Goal: Obtain resource: Obtain resource

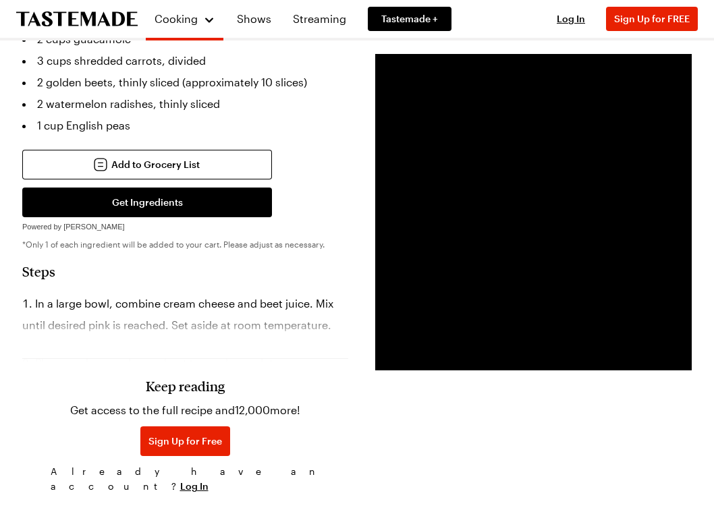
scroll to position [592, 0]
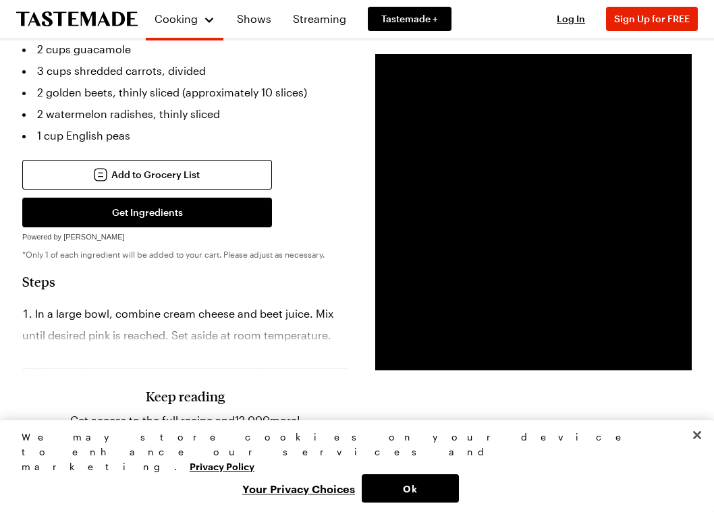
drag, startPoint x: 718, startPoint y: 19, endPoint x: 694, endPoint y: 143, distance: 126.5
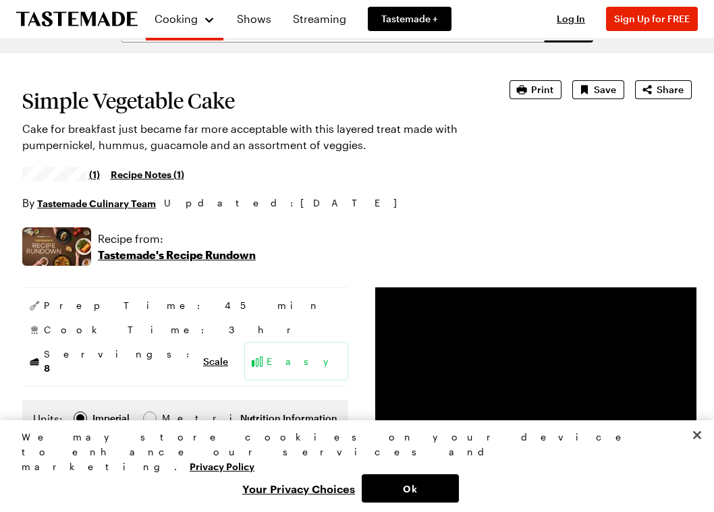
scroll to position [0, 0]
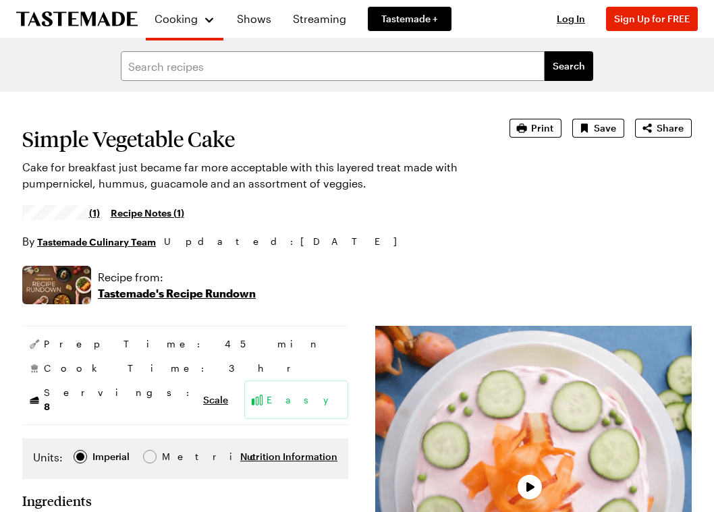
drag, startPoint x: 162, startPoint y: 296, endPoint x: 260, endPoint y: 358, distance: 115.9
click at [162, 296] on p "Tastemade's Recipe Rundown" at bounding box center [177, 293] width 158 height 16
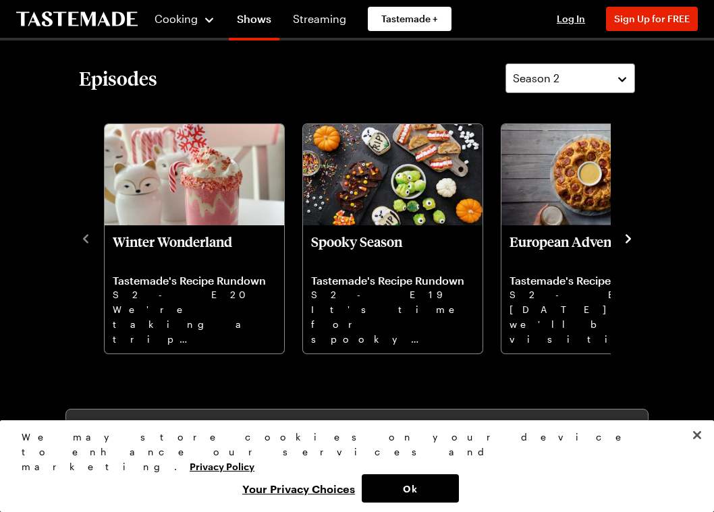
scroll to position [329, 0]
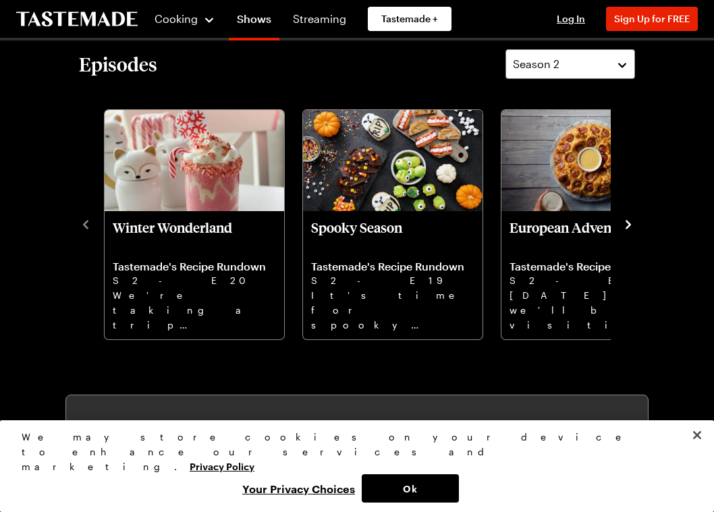
click at [630, 221] on icon "navigate to next item" at bounding box center [628, 224] width 13 height 13
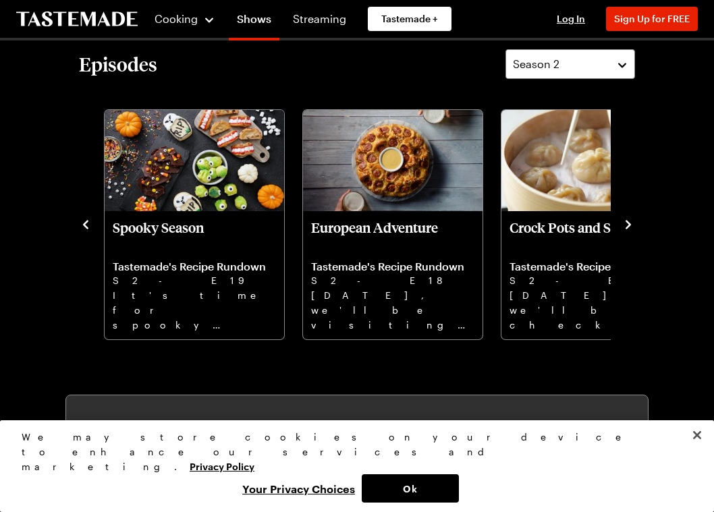
click at [630, 221] on icon "navigate to next item" at bounding box center [628, 224] width 13 height 13
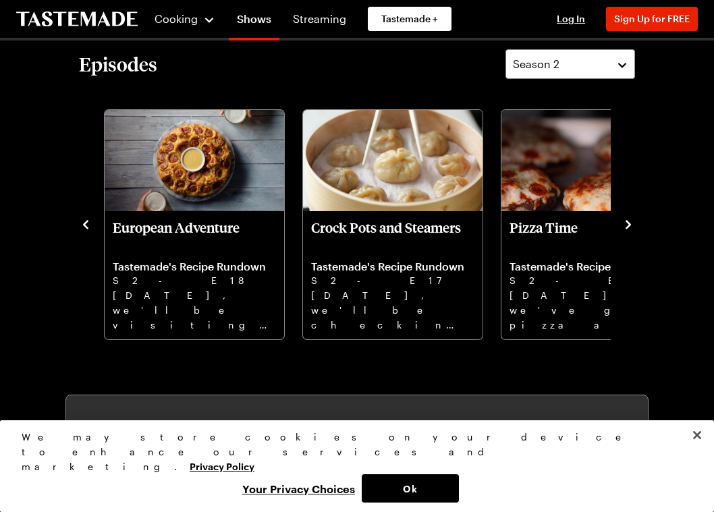
drag, startPoint x: 630, startPoint y: 221, endPoint x: 632, endPoint y: 275, distance: 54.7
click at [635, 277] on div "Episodes Season 2 Winter Wonderland Tastemade's Recipe Rundown S2 - E20 We're t…" at bounding box center [356, 195] width 583 height 292
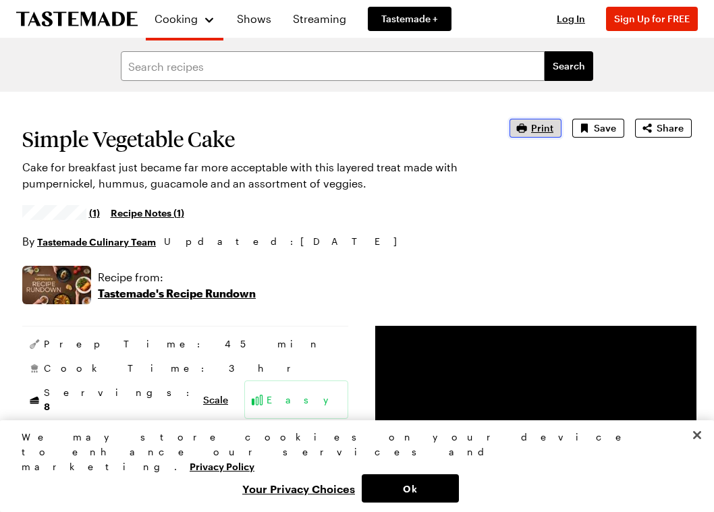
click at [534, 128] on span "Print" at bounding box center [542, 127] width 22 height 13
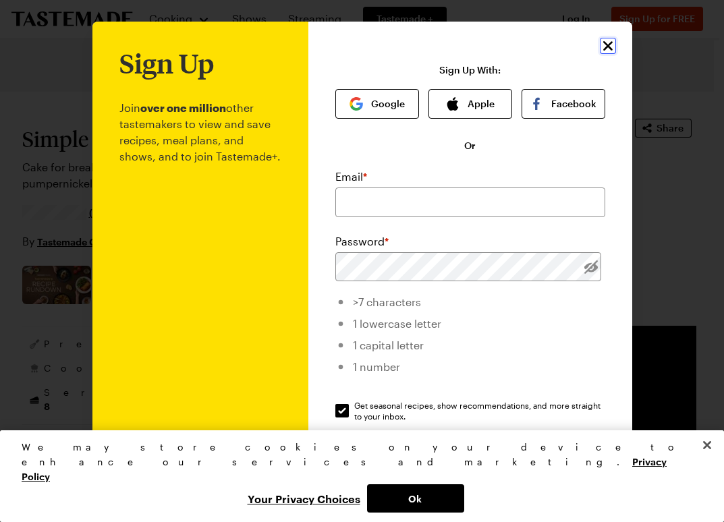
click at [600, 46] on icon "Close" at bounding box center [608, 46] width 16 height 16
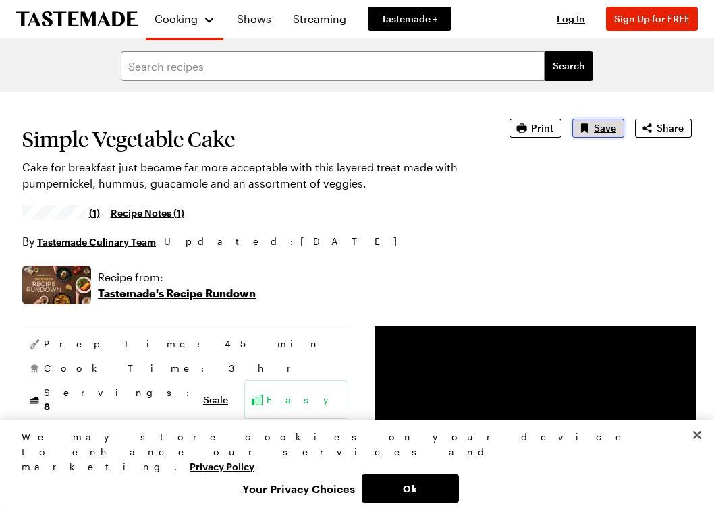
click at [602, 130] on span "Save" at bounding box center [605, 127] width 22 height 13
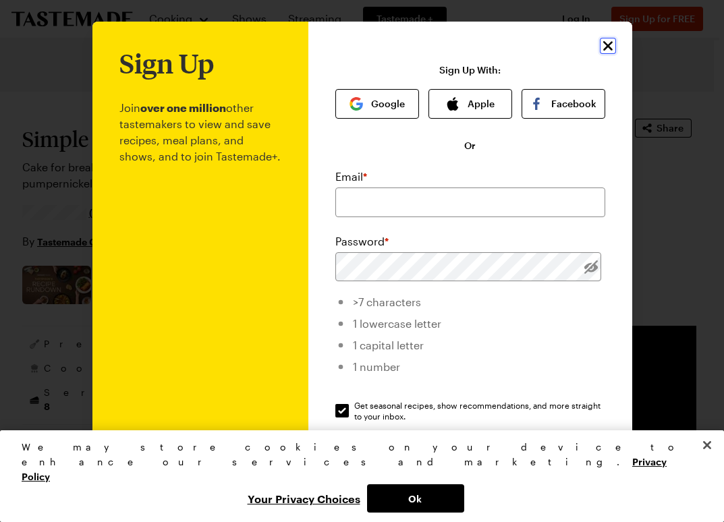
click at [605, 45] on icon "Close" at bounding box center [607, 45] width 9 height 9
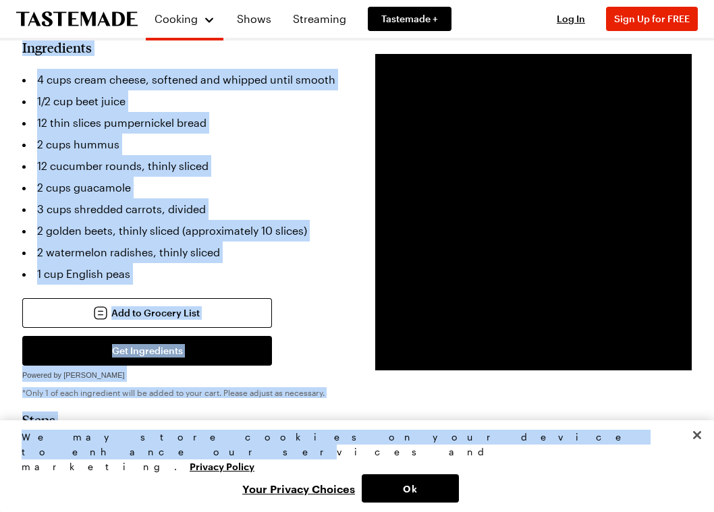
scroll to position [553, 0]
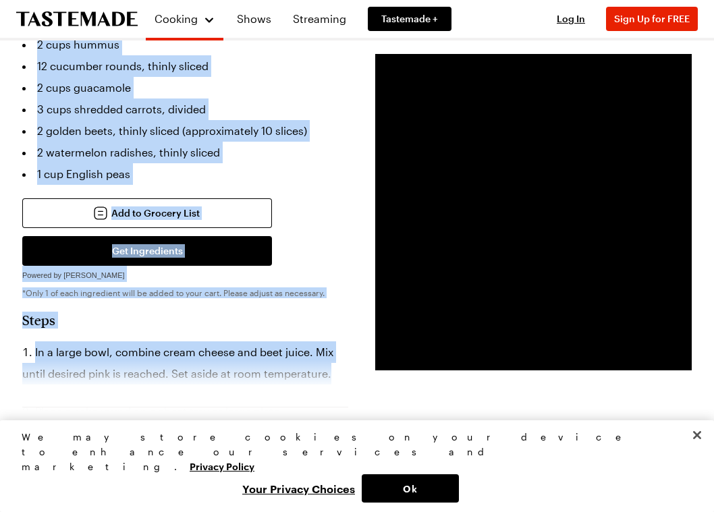
drag, startPoint x: 14, startPoint y: 128, endPoint x: 343, endPoint y: 364, distance: 405.1
click at [694, 450] on button "Close" at bounding box center [697, 435] width 30 height 30
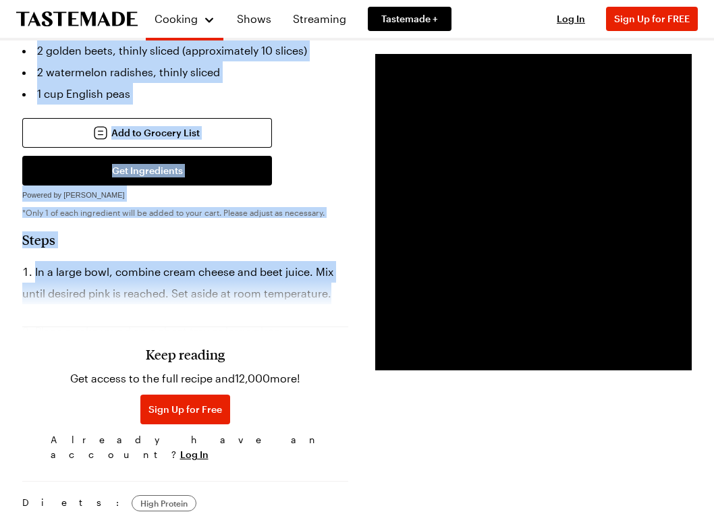
scroll to position [666, 0]
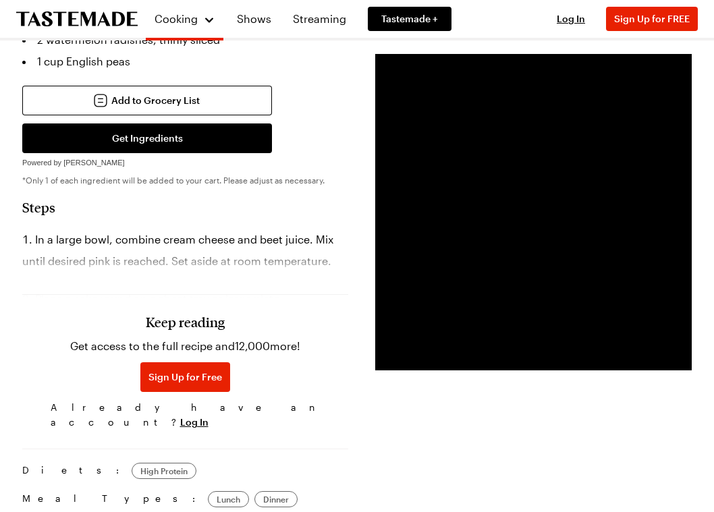
click at [80, 278] on div "Keep reading Get access to the full recipe and 12,000 more! Sign Up for Free Al…" at bounding box center [185, 341] width 326 height 188
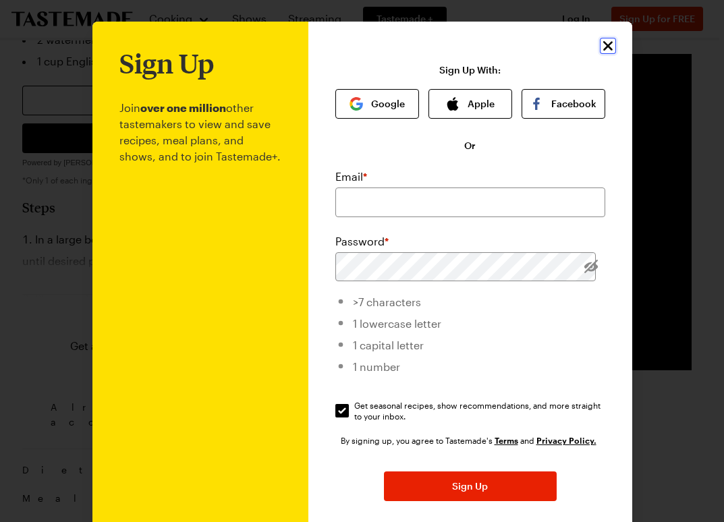
click at [601, 45] on icon "Close" at bounding box center [608, 46] width 16 height 16
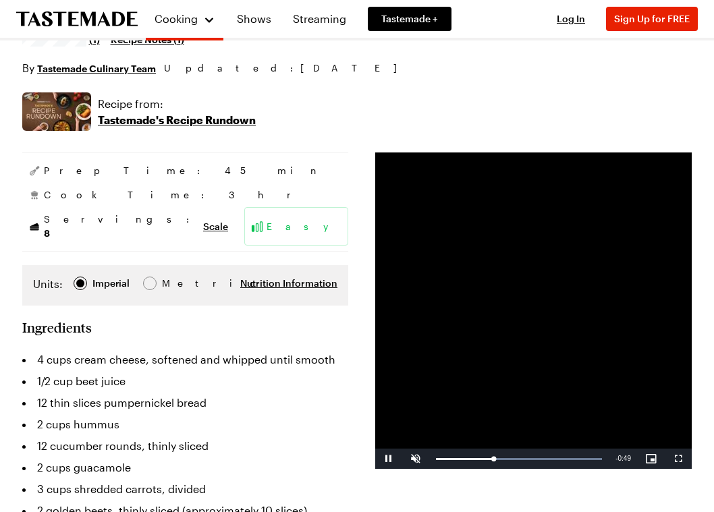
scroll to position [0, 0]
